Goal: Find specific page/section: Find specific page/section

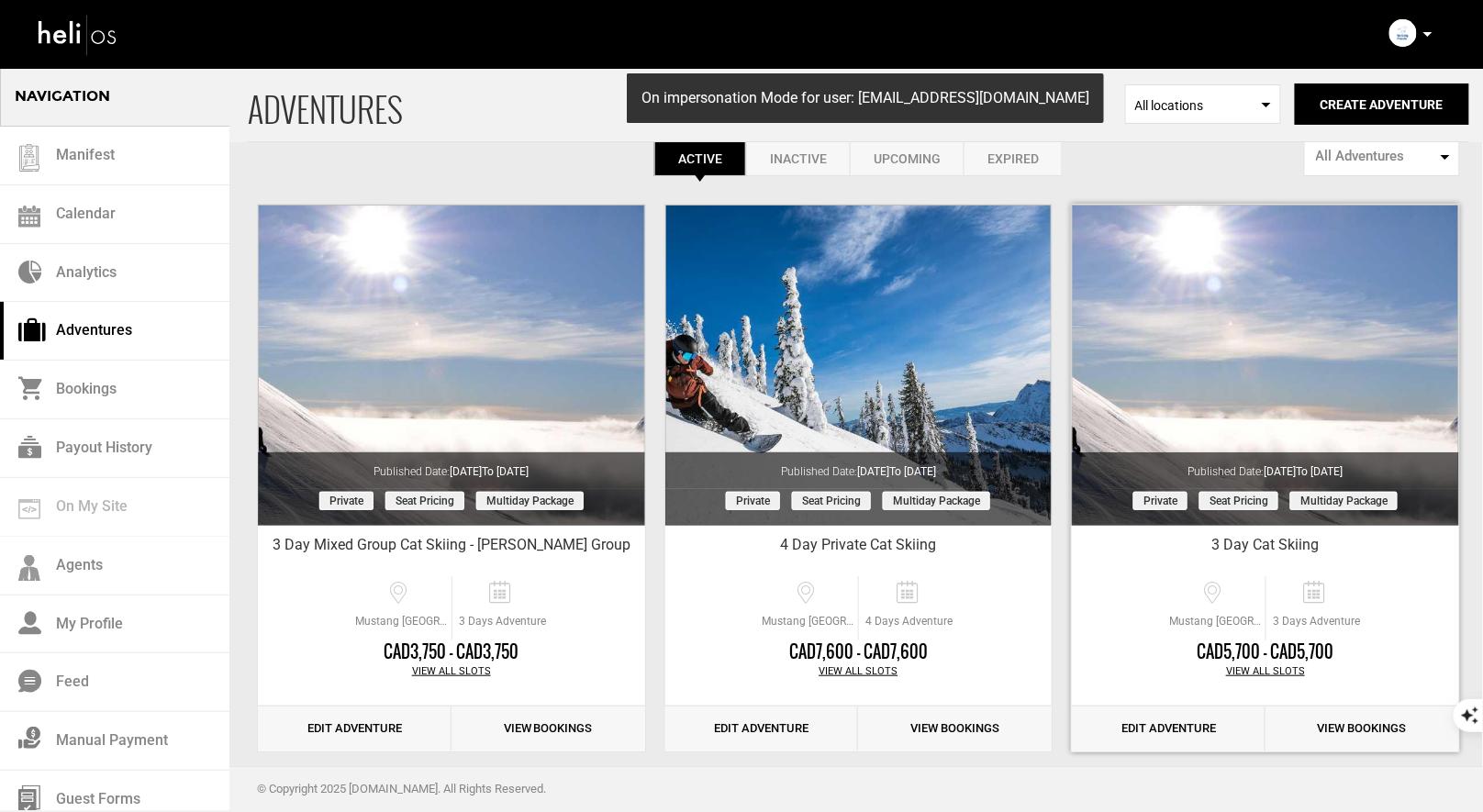
scroll to position [35, 0]
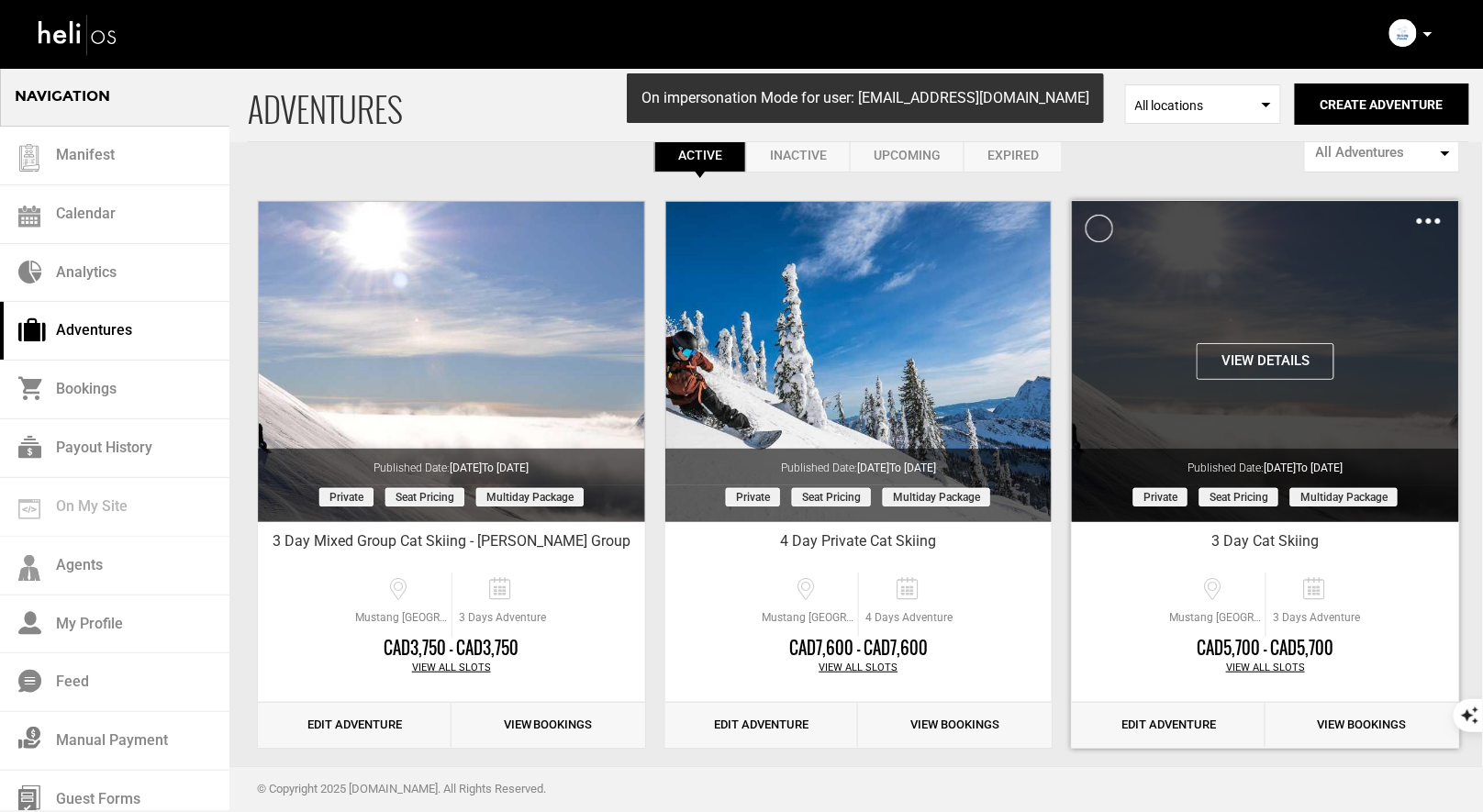
click at [1261, 368] on button "View Details" at bounding box center [1264, 361] width 137 height 36
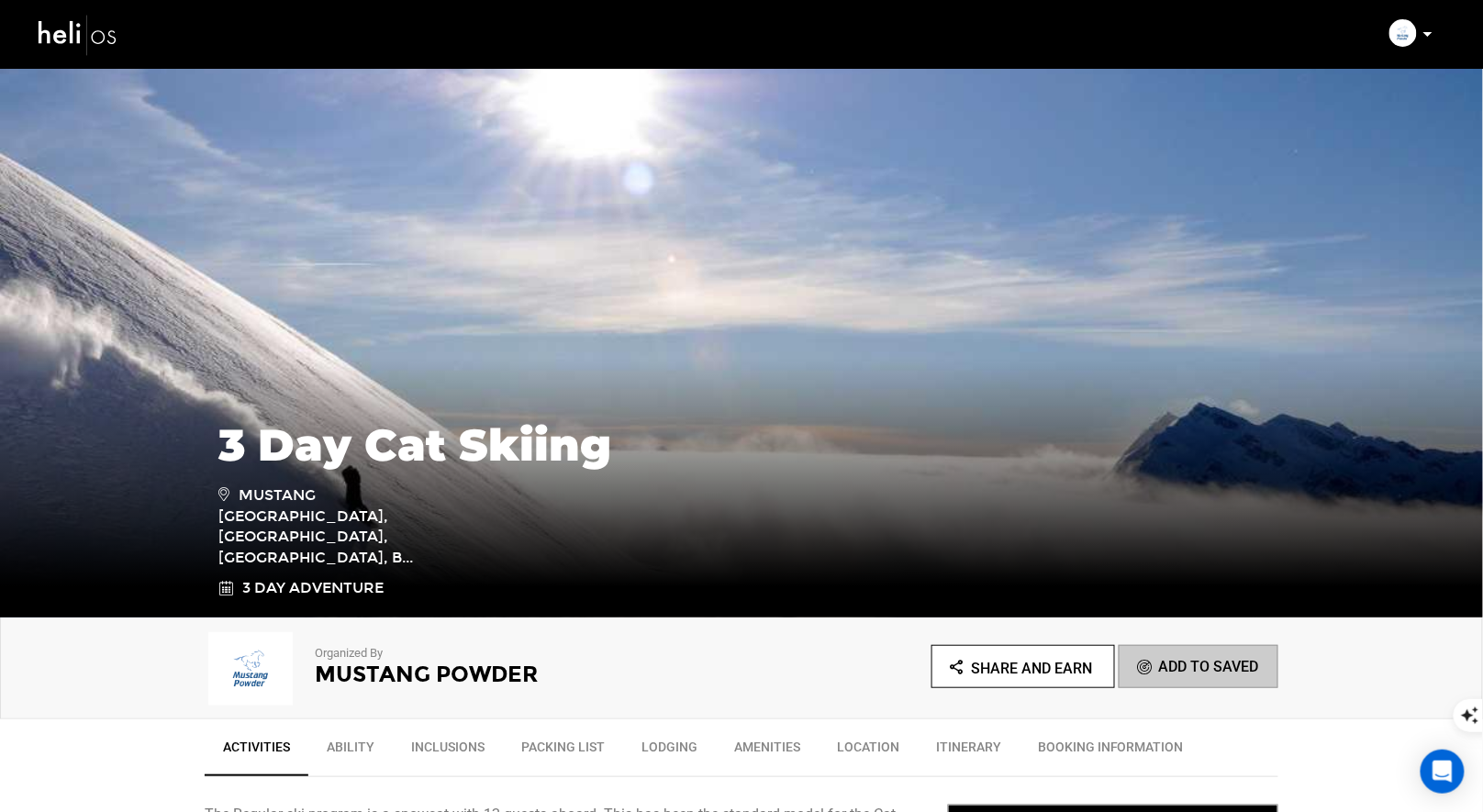
scroll to position [203, 0]
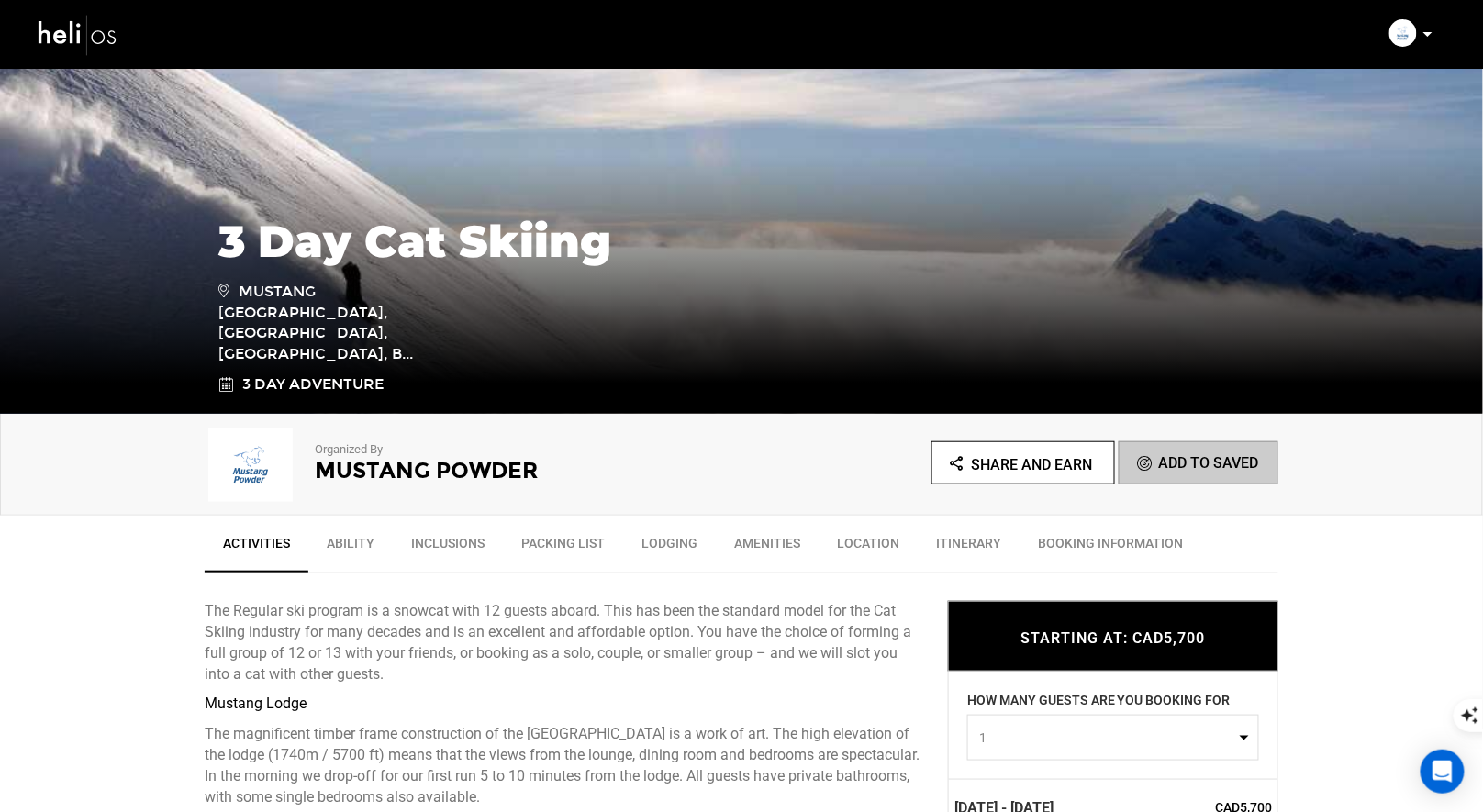
click at [1095, 731] on span "1" at bounding box center [1107, 736] width 256 height 18
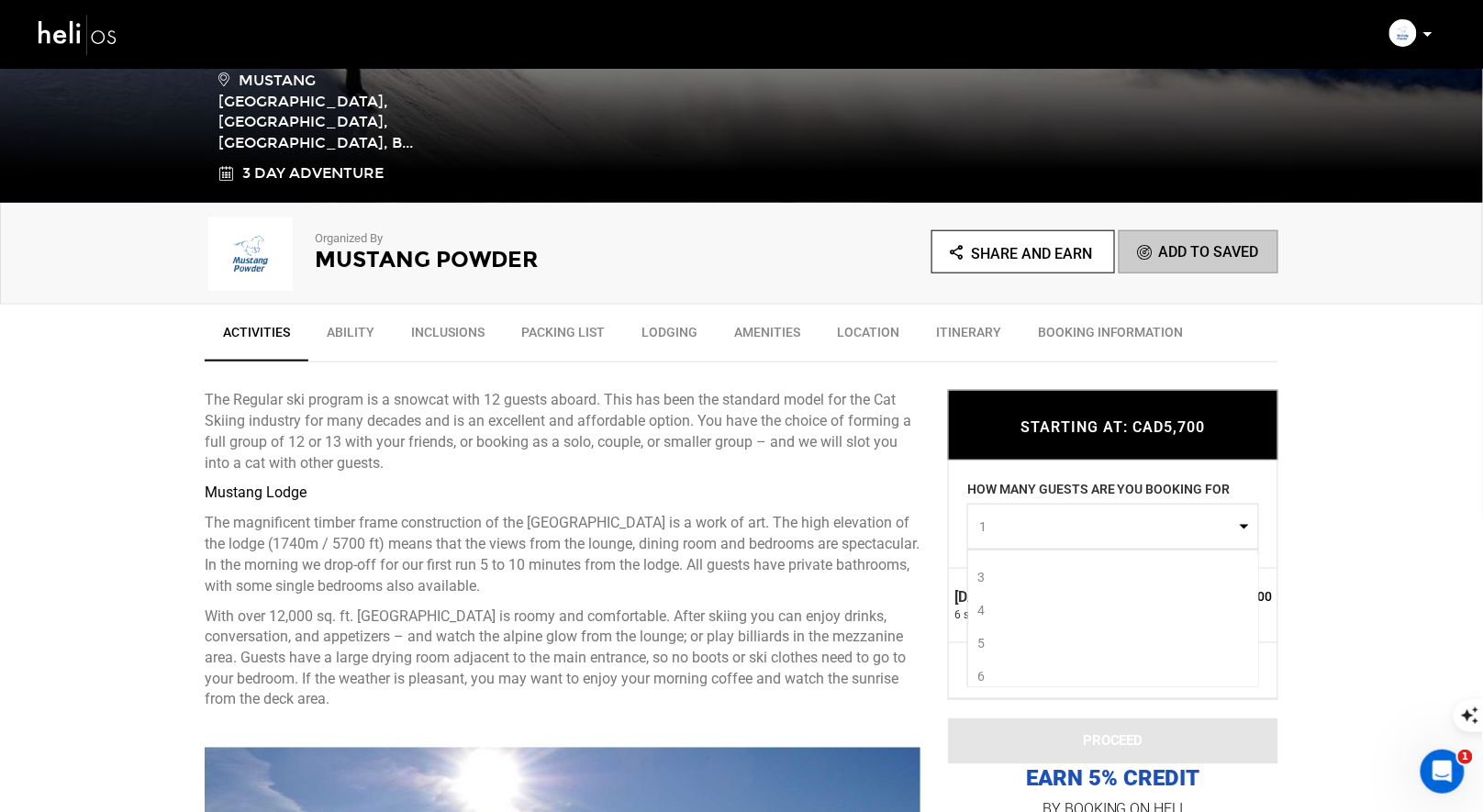
scroll to position [447, 0]
